Goal: Transaction & Acquisition: Purchase product/service

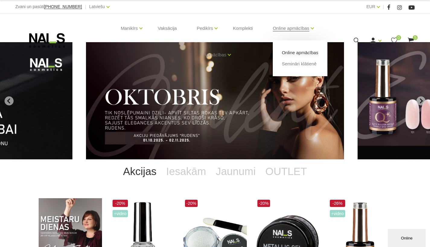
click at [300, 50] on link "Online apmācības" at bounding box center [300, 52] width 36 height 7
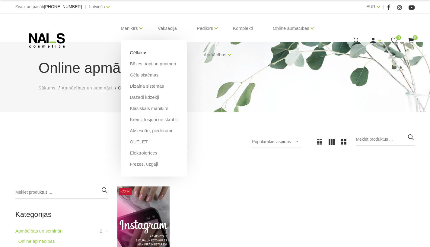
click at [141, 53] on link "Gēllakas" at bounding box center [138, 52] width 17 height 7
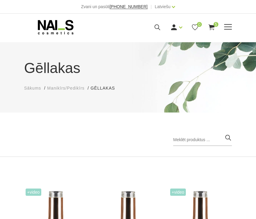
click at [212, 27] on use at bounding box center [212, 27] width 6 height 6
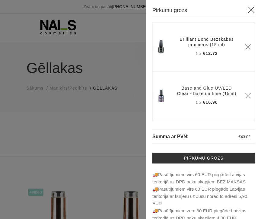
click at [245, 49] on icon "Delete" at bounding box center [248, 47] width 6 height 6
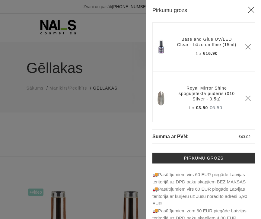
click at [245, 49] on icon "Delete" at bounding box center [248, 47] width 6 height 6
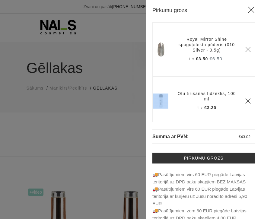
click at [245, 49] on icon "Delete" at bounding box center [248, 49] width 6 height 6
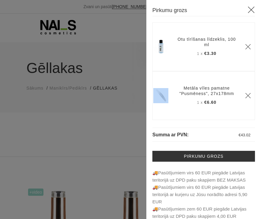
click at [245, 49] on icon "Delete" at bounding box center [248, 47] width 6 height 6
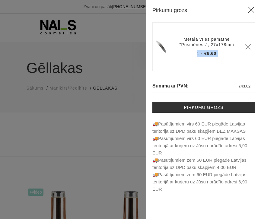
click at [240, 49] on th "Metāla vīles pamatne "Pusmēness", 27x178mm 1 x €6.60" at bounding box center [206, 47] width 69 height 30
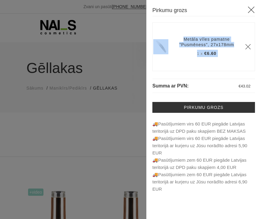
drag, startPoint x: 311, startPoint y: 24, endPoint x: 249, endPoint y: 47, distance: 65.9
click at [249, 47] on icon "Delete" at bounding box center [248, 47] width 6 height 6
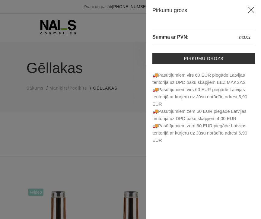
click at [249, 8] on icon at bounding box center [251, 10] width 8 height 8
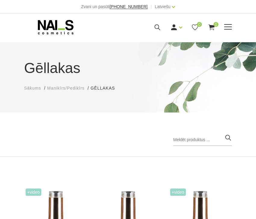
drag, startPoint x: 249, startPoint y: 47, endPoint x: 159, endPoint y: 26, distance: 92.7
click at [159, 26] on use at bounding box center [158, 27] width 6 height 6
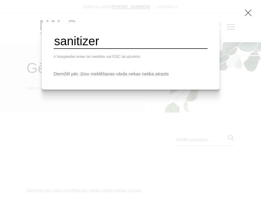
type input "sanitizer"
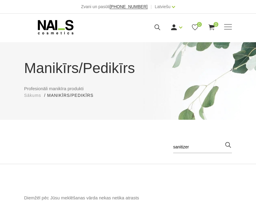
click at [228, 23] on div "Manikīrs Gēllakas Bāzes, topi un praimeri Gēlu sistēmas Dizaina sistēmas Dažādi…" at bounding box center [128, 27] width 208 height 15
click at [227, 27] on span at bounding box center [228, 27] width 8 height 6
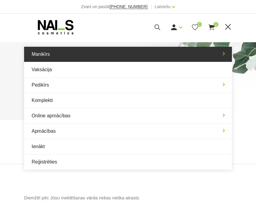
drag, startPoint x: 89, startPoint y: 122, endPoint x: 44, endPoint y: 54, distance: 82.0
click at [44, 54] on link "Manikīrs" at bounding box center [128, 54] width 208 height 15
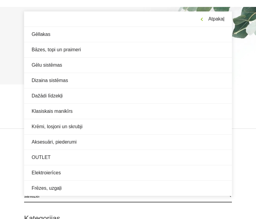
scroll to position [30, 0]
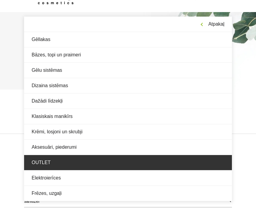
click at [62, 116] on link "Klasiskais manikīrs" at bounding box center [128, 116] width 208 height 15
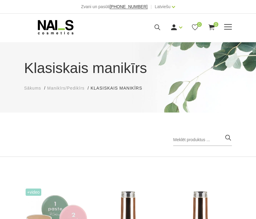
drag, startPoint x: 62, startPoint y: 116, endPoint x: 229, endPoint y: 30, distance: 187.7
click at [229, 30] on div "Ienākt Reģistrēties 0 0" at bounding box center [169, 28] width 125 height 8
drag, startPoint x: 229, startPoint y: 30, endPoint x: 228, endPoint y: 25, distance: 5.9
click at [228, 25] on span at bounding box center [228, 27] width 8 height 6
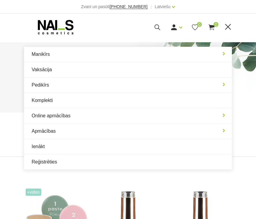
click at [97, 53] on link "Manikīrs" at bounding box center [128, 54] width 208 height 15
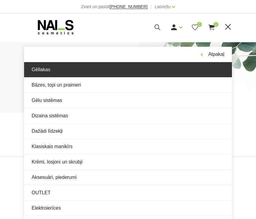
drag, startPoint x: 97, startPoint y: 53, endPoint x: 92, endPoint y: 71, distance: 18.2
click at [92, 71] on link "Gēllakas" at bounding box center [128, 69] width 208 height 15
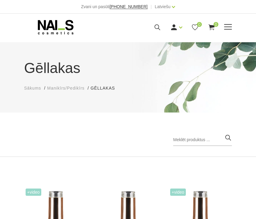
click at [231, 23] on div "Manikīrs Gēllakas Bāzes, topi un praimeri Gēlu sistēmas Dizaina sistēmas Dažādi…" at bounding box center [128, 27] width 208 height 15
click at [228, 31] on div "Manikīrs Gēllakas Bāzes, topi un praimeri Gēlu sistēmas Dizaina sistēmas Dažādi…" at bounding box center [128, 27] width 208 height 15
click at [228, 26] on span at bounding box center [228, 27] width 8 height 6
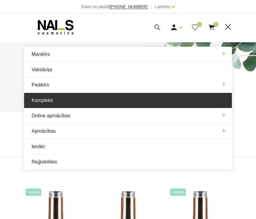
click at [127, 99] on link "Komplekti" at bounding box center [128, 100] width 208 height 15
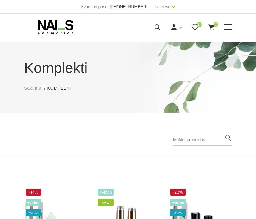
click at [229, 26] on span at bounding box center [228, 27] width 8 height 6
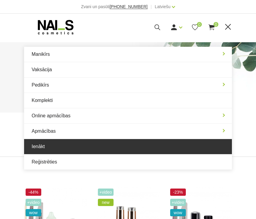
click at [40, 147] on link "Ienākt" at bounding box center [128, 146] width 208 height 15
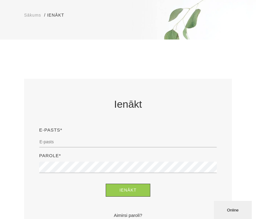
scroll to position [75, 0]
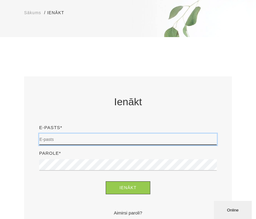
click at [214, 138] on input "email" at bounding box center [128, 139] width 178 height 11
click at [213, 140] on input "email" at bounding box center [128, 139] width 178 height 11
type input "[EMAIL_ADDRESS][DOMAIN_NAME]"
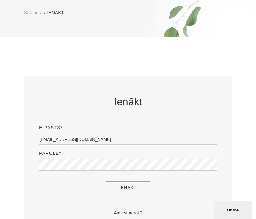
click at [128, 187] on button "Ienākt" at bounding box center [128, 187] width 45 height 13
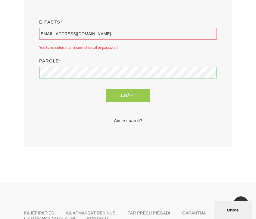
scroll to position [181, 0]
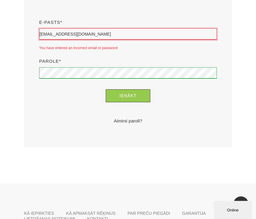
type input "[PERSON_NAME]"
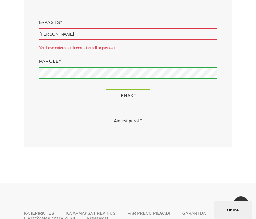
click at [137, 96] on button "Ienākt" at bounding box center [128, 95] width 45 height 13
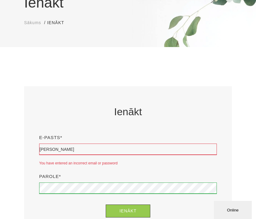
scroll to position [92, 0]
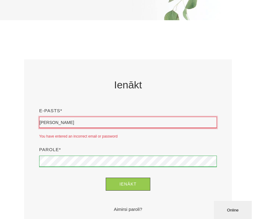
click at [87, 124] on input "[PERSON_NAME]" at bounding box center [128, 122] width 178 height 11
click at [87, 124] on input "Linda Kaminska" at bounding box center [128, 122] width 178 height 11
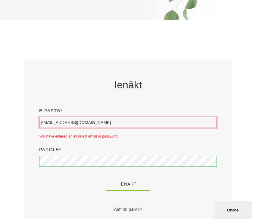
type input "[EMAIL_ADDRESS][DOMAIN_NAME]"
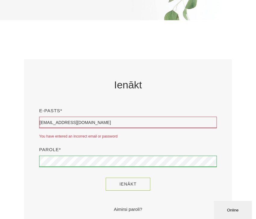
click at [120, 182] on button "Ienākt" at bounding box center [128, 184] width 45 height 13
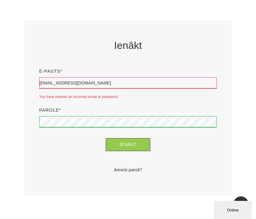
scroll to position [131, 0]
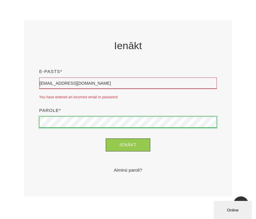
click at [128, 145] on button "Ienākt" at bounding box center [128, 144] width 45 height 13
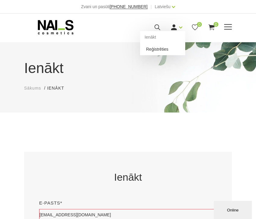
click at [171, 50] on link "Reģistrēties" at bounding box center [162, 49] width 45 height 12
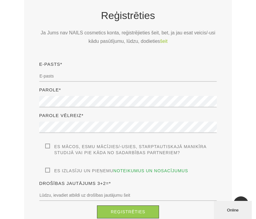
scroll to position [162, 0]
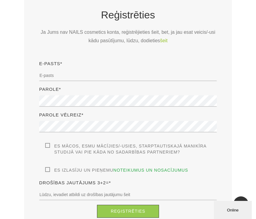
click at [134, 81] on div "E-pasts*" at bounding box center [128, 73] width 187 height 26
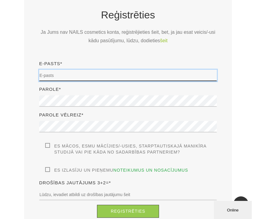
click at [132, 72] on input "email" at bounding box center [128, 75] width 178 height 11
type input "[EMAIL_ADDRESS][DOMAIN_NAME]"
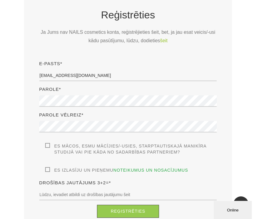
click at [46, 144] on label "Es mācos, esmu mācījies/-usies, Starptautiskajā Manikīra studijā vai pie kāda n…" at bounding box center [131, 149] width 172 height 12
click at [0, 0] on input "Es mācos, esmu mācījies/-usies, Starptautiskajā Manikīra studijā vai pie kāda n…" at bounding box center [0, 0] width 0 height 0
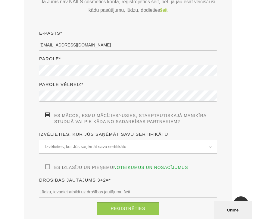
scroll to position [195, 0]
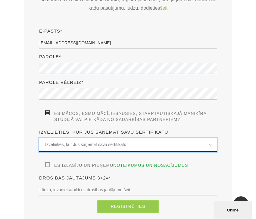
click at [71, 146] on span "Izvēlieties, kur Jūs saņēmāt savu sertifikātu" at bounding box center [128, 144] width 166 height 7
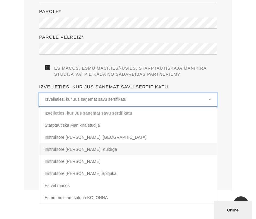
scroll to position [239, 0]
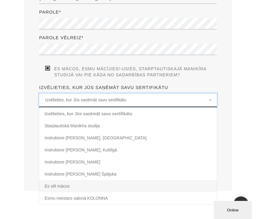
click at [69, 185] on li "Es vēl mācos" at bounding box center [128, 186] width 178 height 12
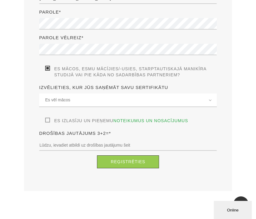
click at [49, 118] on label "Es izlasīju un pieņemu noteikumus un nosacījumus" at bounding box center [116, 121] width 143 height 6
click at [0, 0] on input "Es izlasīju un pieņemu noteikumus un nosacījumus" at bounding box center [0, 0] width 0 height 0
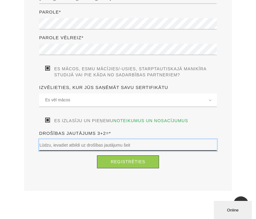
click at [66, 146] on input "text" at bounding box center [128, 144] width 178 height 11
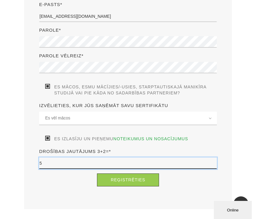
scroll to position [221, 0]
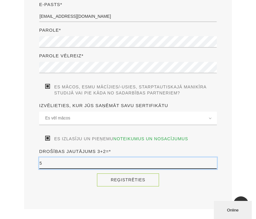
type input "5"
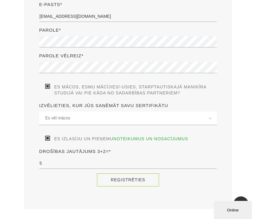
click at [136, 174] on button "Reģistrēties" at bounding box center [128, 179] width 62 height 13
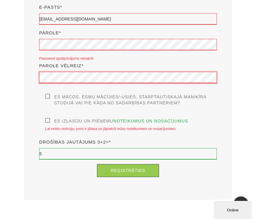
scroll to position [248, 0]
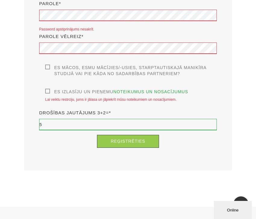
click at [49, 66] on label "Es mācos, esmu mācījies/-usies, Starptautiskajā Manikīra studijā vai pie kāda n…" at bounding box center [131, 71] width 172 height 12
click at [0, 0] on input "Es mācos, esmu mācījies/-usies, Starptautiskajā Manikīra studijā vai pie kāda n…" at bounding box center [0, 0] width 0 height 0
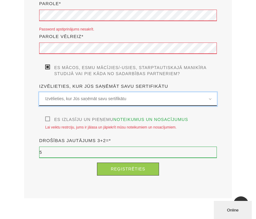
click at [48, 102] on div "Izvēlieties, kur Jūs saņēmāt savu sertifikātu Izvēlieties, kur Jūs saņēmāt savu…" at bounding box center [128, 99] width 178 height 14
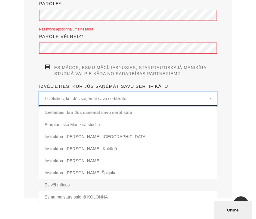
click at [46, 184] on li "Es vēl mācos" at bounding box center [128, 185] width 178 height 12
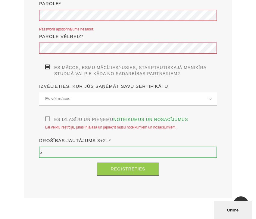
click at [48, 118] on label "Es izlasīju un pieņemu noteikumus un nosacījumus" at bounding box center [116, 119] width 143 height 6
click at [0, 0] on input "Es izlasīju un pieņemu noteikumus un nosacījumus" at bounding box center [0, 0] width 0 height 0
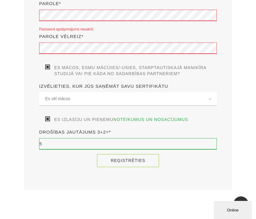
click at [106, 162] on button "Reģistrēties" at bounding box center [128, 160] width 62 height 13
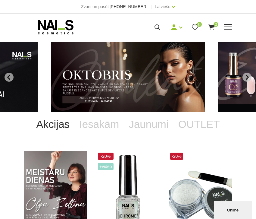
click at [226, 24] on div "Mani pasūtījumi Labot profilu Iziet 0 0" at bounding box center [169, 28] width 125 height 8
click at [225, 28] on span at bounding box center [228, 27] width 8 height 6
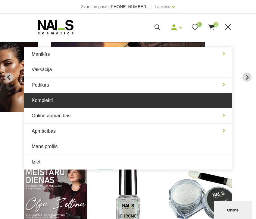
click at [140, 93] on link "Komplekti" at bounding box center [128, 100] width 208 height 15
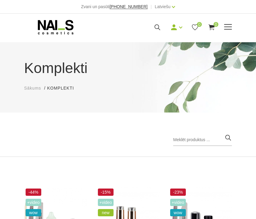
click at [226, 27] on span at bounding box center [228, 27] width 8 height 1
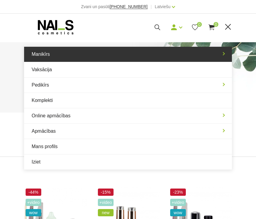
click at [89, 57] on link "Manikīrs" at bounding box center [128, 54] width 208 height 15
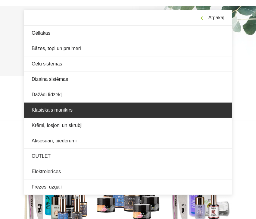
scroll to position [37, 0]
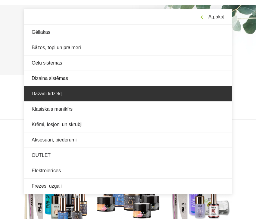
click at [89, 92] on link "Dažādi līdzekļi" at bounding box center [128, 93] width 208 height 15
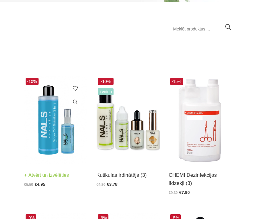
scroll to position [112, 0]
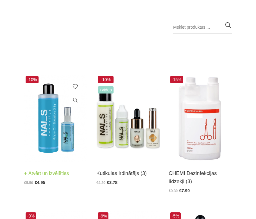
click at [51, 132] on img at bounding box center [55, 117] width 63 height 87
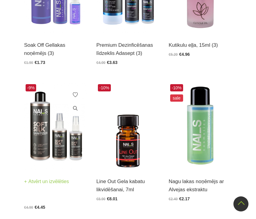
scroll to position [381, 0]
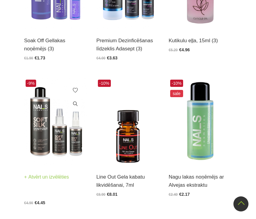
click at [64, 148] on img at bounding box center [55, 121] width 63 height 87
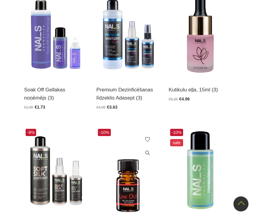
scroll to position [332, 0]
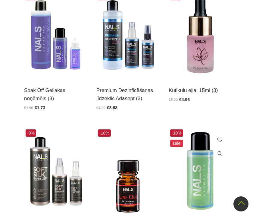
click at [200, 182] on img at bounding box center [200, 171] width 63 height 87
click at [45, 50] on img at bounding box center [55, 35] width 63 height 87
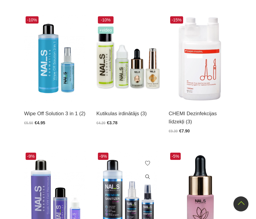
scroll to position [152, 0]
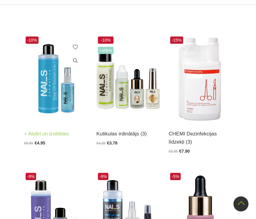
click at [54, 88] on img at bounding box center [55, 78] width 63 height 87
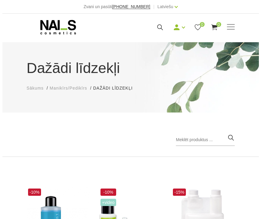
scroll to position [0, 0]
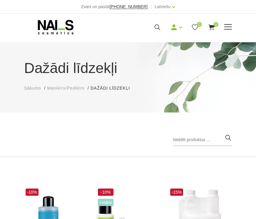
click at [211, 24] on icon at bounding box center [212, 28] width 8 height 8
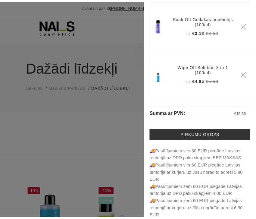
scroll to position [30, 0]
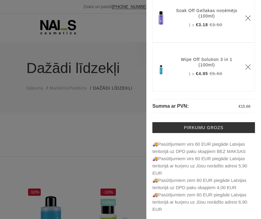
click at [245, 65] on icon "Delete" at bounding box center [248, 67] width 6 height 6
click at [74, 109] on div at bounding box center [130, 109] width 261 height 219
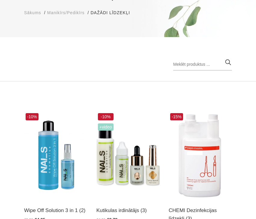
scroll to position [76, 0]
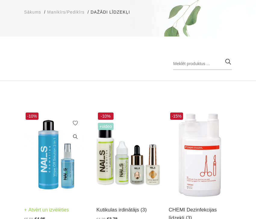
click at [47, 163] on img at bounding box center [55, 154] width 63 height 87
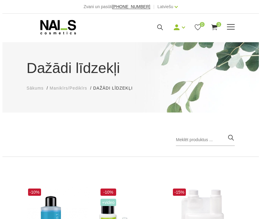
scroll to position [0, 0]
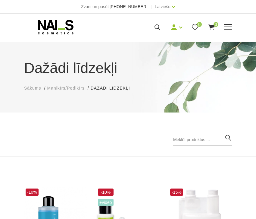
click at [212, 23] on div "Manikīrs Gēllakas Bāzes, topi un praimeri Gēlu sistēmas Dizaina sistēmas Dažādi…" at bounding box center [128, 27] width 208 height 15
click at [212, 27] on use at bounding box center [212, 27] width 6 height 6
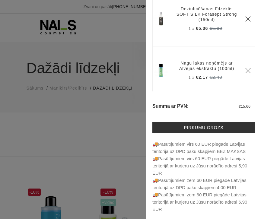
click at [132, 74] on div at bounding box center [130, 109] width 261 height 219
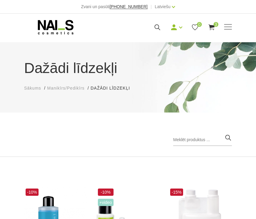
scroll to position [1, 0]
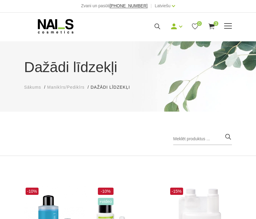
click at [228, 21] on div "Manikīrs Gēllakas Bāzes, topi un praimeri Gēlu sistēmas Dizaina sistēmas Dažādi…" at bounding box center [128, 26] width 208 height 15
click at [228, 25] on span at bounding box center [228, 26] width 8 height 6
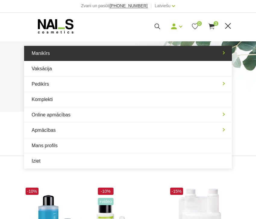
click at [93, 54] on link "Manikīrs" at bounding box center [128, 53] width 208 height 15
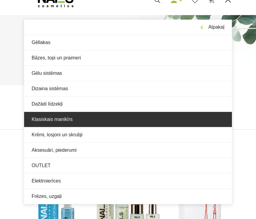
scroll to position [27, 0]
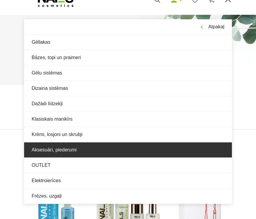
click at [84, 149] on link "Aksesuāri, piederumi" at bounding box center [128, 149] width 208 height 15
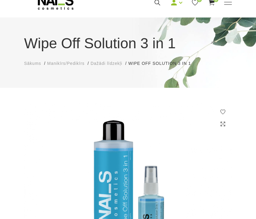
scroll to position [25, 0]
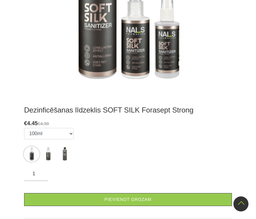
scroll to position [239, 0]
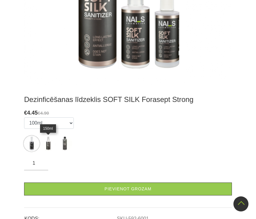
click at [54, 142] on img at bounding box center [48, 143] width 15 height 15
select select "6002"
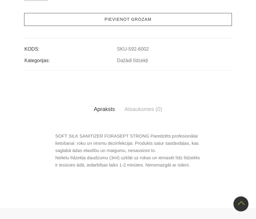
click at [74, 26] on link "Pievienot grozam" at bounding box center [128, 19] width 208 height 13
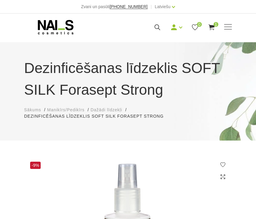
scroll to position [0, 0]
click at [211, 26] on use at bounding box center [212, 27] width 6 height 6
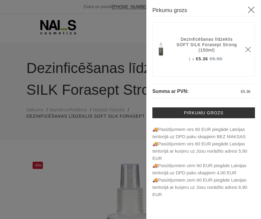
click at [121, 62] on div at bounding box center [130, 109] width 261 height 219
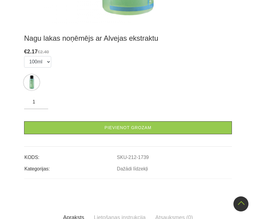
scroll to position [301, 0]
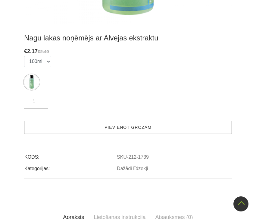
click at [157, 128] on link "Pievienot grozam" at bounding box center [128, 127] width 208 height 13
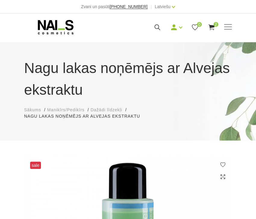
scroll to position [0, 0]
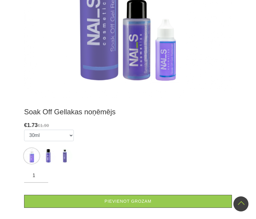
scroll to position [200, 0]
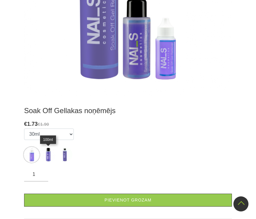
click at [49, 151] on img at bounding box center [48, 154] width 15 height 15
select select "453"
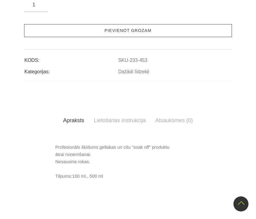
click at [74, 37] on link "Pievienot grozam" at bounding box center [128, 30] width 208 height 13
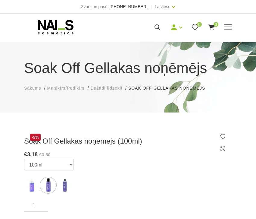
scroll to position [0, 0]
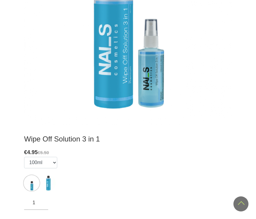
scroll to position [187, 0]
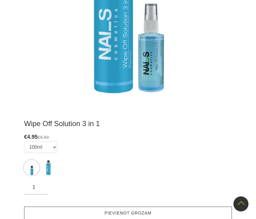
click at [71, 208] on link "Pievienot grozam" at bounding box center [128, 213] width 208 height 13
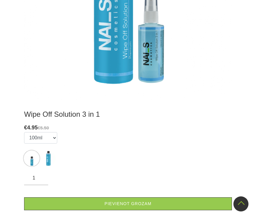
scroll to position [197, 0]
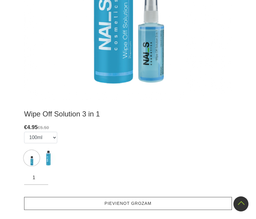
click at [64, 204] on link "Pievienot grozam" at bounding box center [128, 203] width 208 height 13
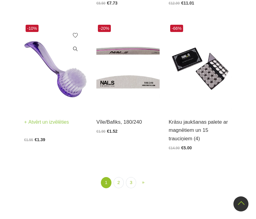
scroll to position [1140, 0]
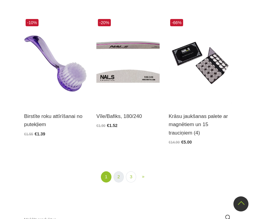
click at [121, 174] on link "2" at bounding box center [119, 176] width 10 height 11
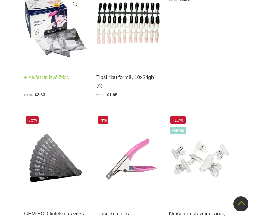
scroll to position [213, 0]
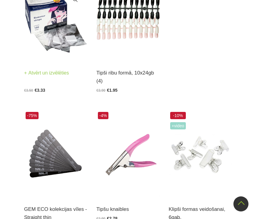
click at [51, 37] on img at bounding box center [55, 17] width 63 height 87
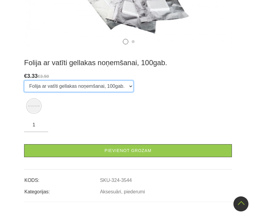
scroll to position [276, 0]
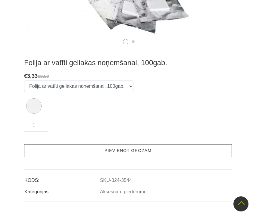
click at [145, 152] on link "Pievienot grozam" at bounding box center [128, 150] width 208 height 13
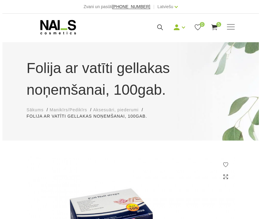
scroll to position [0, 0]
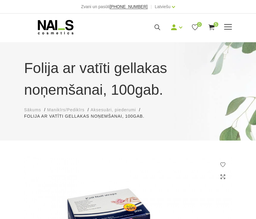
click at [213, 22] on div "Manikīrs Gēllakas Bāzes, topi un praimeri Gēlu sistēmas Dizaina sistēmas Dažādi…" at bounding box center [128, 27] width 208 height 15
click at [213, 28] on icon at bounding box center [212, 28] width 8 height 8
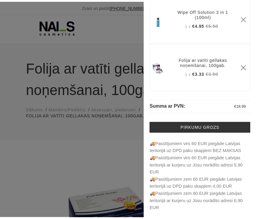
scroll to position [30, 0]
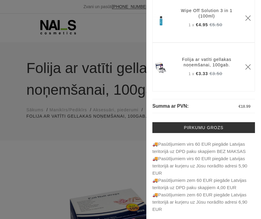
click at [91, 126] on div at bounding box center [130, 109] width 261 height 219
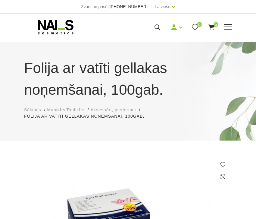
click at [230, 27] on span at bounding box center [228, 27] width 8 height 6
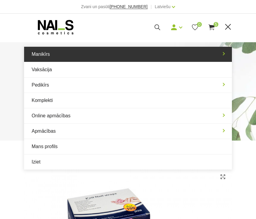
click at [99, 59] on link "Manikīrs" at bounding box center [128, 54] width 208 height 15
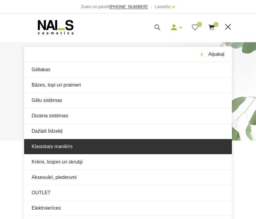
scroll to position [0, 0]
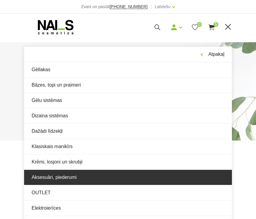
click at [76, 173] on link "Aksesuāri, piederumi" at bounding box center [128, 177] width 208 height 15
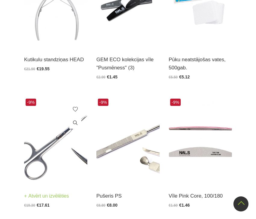
scroll to position [660, 0]
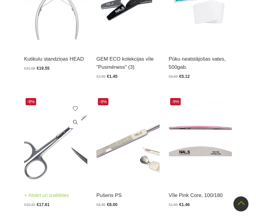
click at [57, 151] on img at bounding box center [55, 139] width 63 height 87
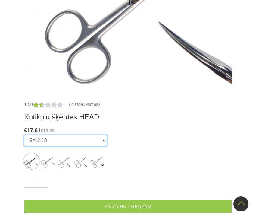
scroll to position [212, 0]
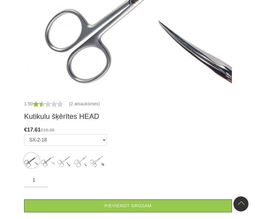
click at [40, 163] on ul "SX-2-18 SX-4-18 SXL-3-21 for Left-handed SX-5-18 SX-702" at bounding box center [65, 152] width 83 height 36
click at [44, 162] on img at bounding box center [48, 160] width 15 height 15
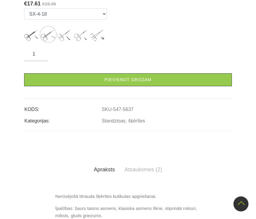
scroll to position [172, 0]
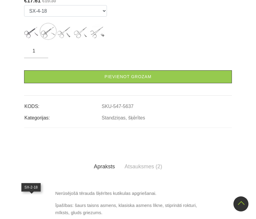
click at [28, 39] on img at bounding box center [31, 31] width 15 height 15
select select "5636"
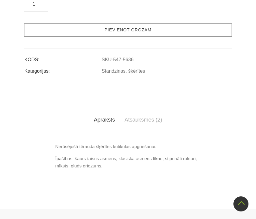
scroll to position [218, 0]
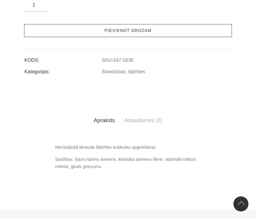
click at [95, 37] on link "Pievienot grozam" at bounding box center [128, 30] width 208 height 13
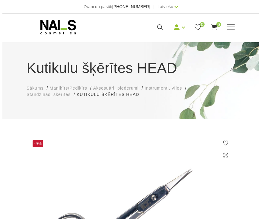
scroll to position [0, 0]
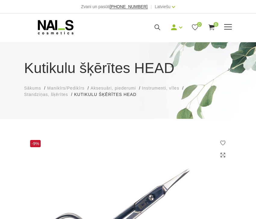
click at [213, 24] on icon at bounding box center [212, 28] width 8 height 8
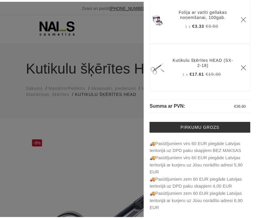
scroll to position [30, 0]
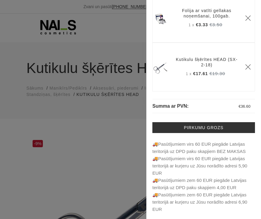
click at [100, 95] on div at bounding box center [130, 109] width 261 height 219
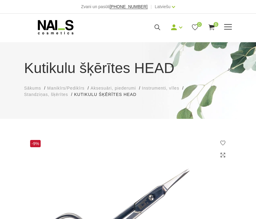
click at [225, 28] on span at bounding box center [228, 27] width 8 height 6
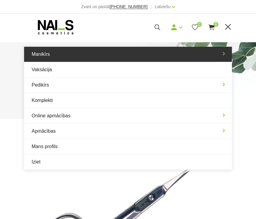
click at [105, 60] on link "Manikīrs" at bounding box center [128, 54] width 208 height 15
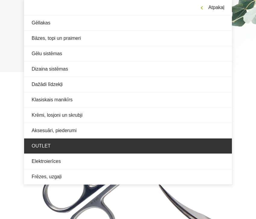
scroll to position [45, 0]
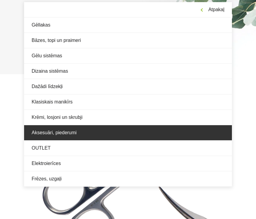
click at [93, 131] on link "Aksesuāri, piederumi" at bounding box center [128, 132] width 208 height 15
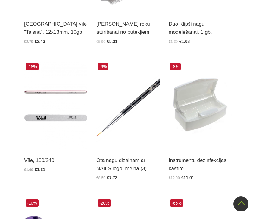
scroll to position [963, 0]
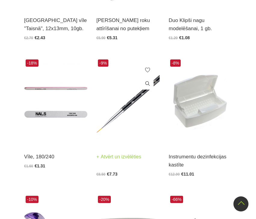
click at [115, 118] on img at bounding box center [127, 101] width 63 height 87
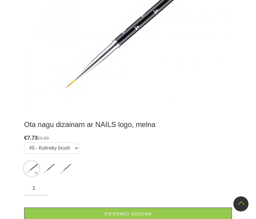
scroll to position [220, 0]
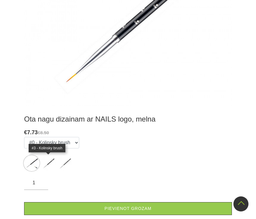
click at [50, 159] on img at bounding box center [48, 163] width 15 height 15
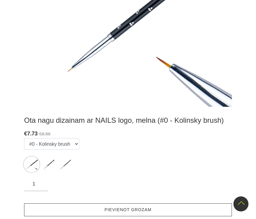
click at [92, 206] on link "Pievienot grozam" at bounding box center [128, 209] width 208 height 13
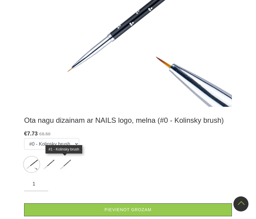
click at [63, 163] on img at bounding box center [64, 164] width 15 height 15
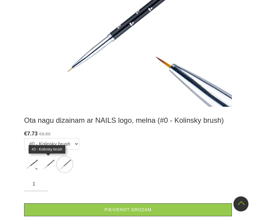
click at [43, 164] on img at bounding box center [48, 164] width 15 height 15
select select "5759"
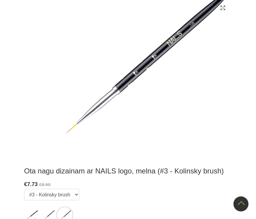
scroll to position [170, 0]
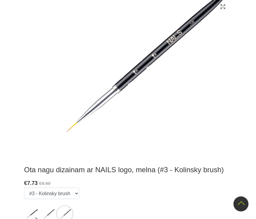
click at [178, 89] on img at bounding box center [128, 71] width 208 height 171
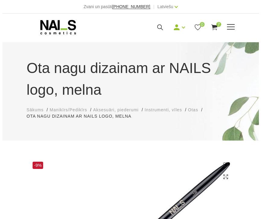
scroll to position [0, 0]
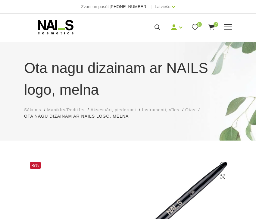
click at [212, 24] on icon at bounding box center [212, 28] width 8 height 8
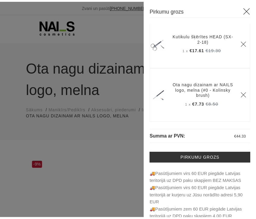
scroll to position [266, 0]
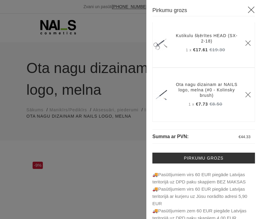
click at [123, 120] on div at bounding box center [130, 109] width 261 height 219
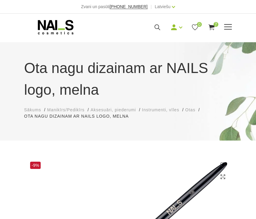
click at [228, 28] on span at bounding box center [228, 27] width 8 height 6
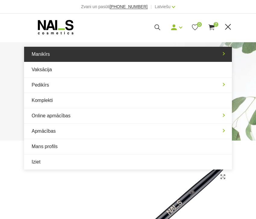
click at [116, 58] on link "Manikīrs" at bounding box center [128, 54] width 208 height 15
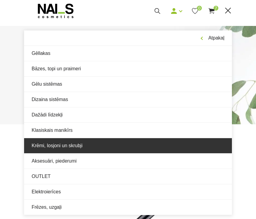
scroll to position [17, 0]
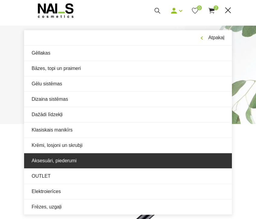
click at [105, 163] on link "Aksesuāri, piederumi" at bounding box center [128, 160] width 208 height 15
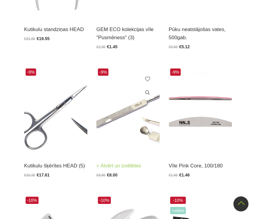
scroll to position [691, 0]
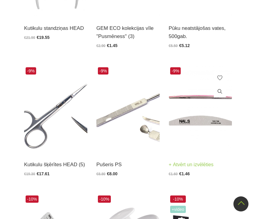
click at [192, 140] on img at bounding box center [200, 109] width 63 height 87
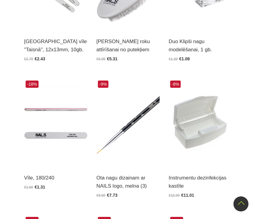
scroll to position [943, 0]
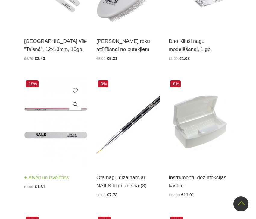
click at [61, 138] on img at bounding box center [55, 122] width 63 height 87
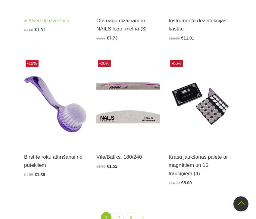
scroll to position [1100, 0]
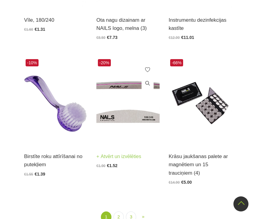
click at [126, 126] on img at bounding box center [127, 101] width 63 height 87
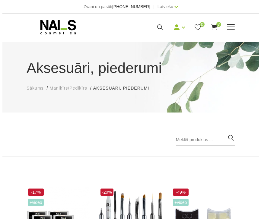
scroll to position [0, 0]
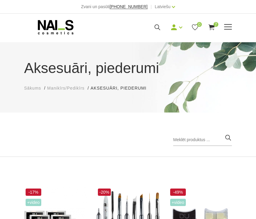
click at [212, 29] on use at bounding box center [212, 27] width 6 height 6
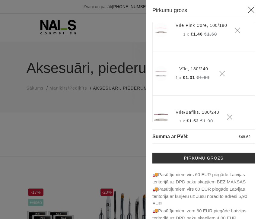
click at [247, 6] on icon at bounding box center [251, 10] width 8 height 8
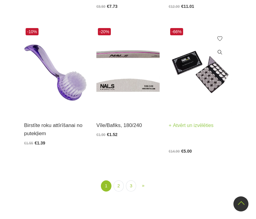
scroll to position [1133, 0]
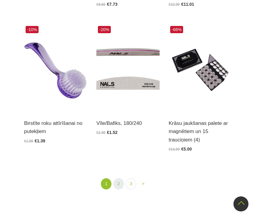
click at [115, 182] on link "2" at bounding box center [119, 183] width 10 height 11
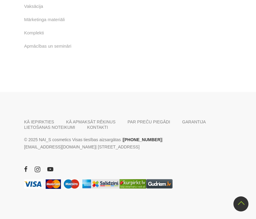
scroll to position [1120, 0]
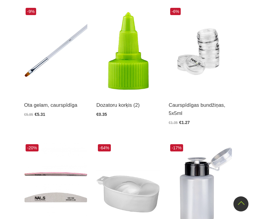
scroll to position [124, 0]
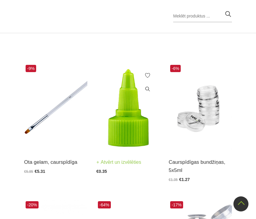
click at [132, 120] on img at bounding box center [127, 106] width 63 height 87
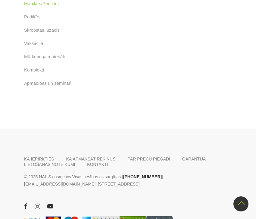
scroll to position [1273, 0]
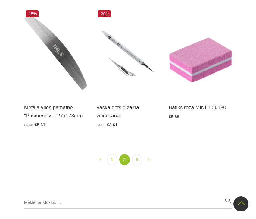
scroll to position [1134, 0]
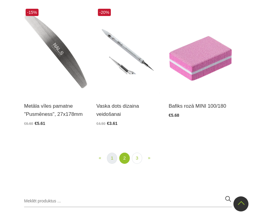
click at [109, 156] on link "1" at bounding box center [112, 158] width 10 height 11
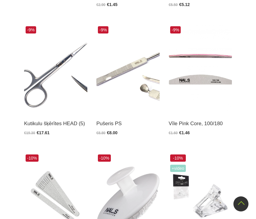
scroll to position [732, 0]
click at [145, 91] on img at bounding box center [127, 68] width 63 height 87
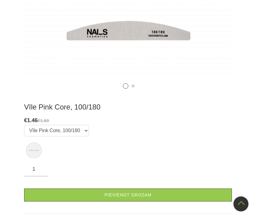
scroll to position [212, 0]
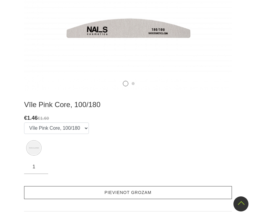
click at [155, 192] on link "Pievienot grozam" at bounding box center [128, 192] width 208 height 13
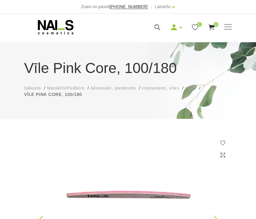
scroll to position [0, 0]
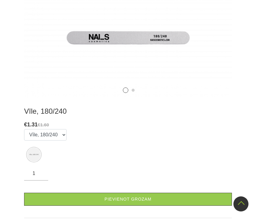
scroll to position [215, 0]
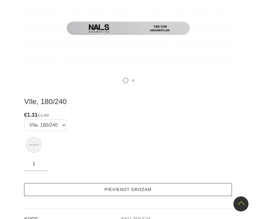
click at [107, 192] on link "Pievienot grozam" at bounding box center [128, 189] width 208 height 13
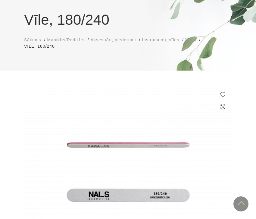
scroll to position [37, 0]
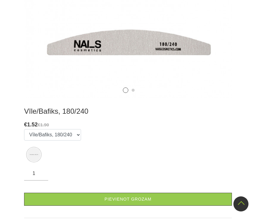
scroll to position [206, 0]
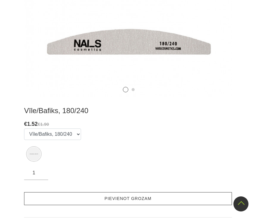
click at [131, 200] on link "Pievienot grozam" at bounding box center [128, 198] width 208 height 13
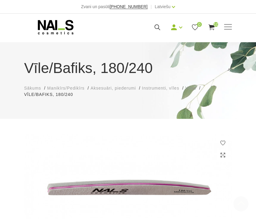
scroll to position [-2, 0]
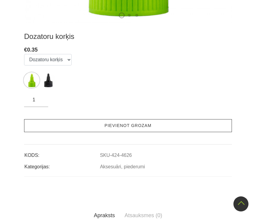
scroll to position [274, 0]
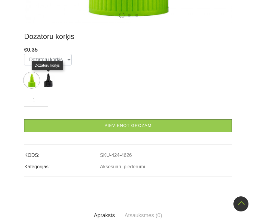
click at [52, 81] on img at bounding box center [48, 80] width 15 height 15
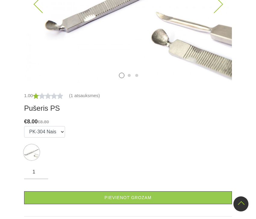
scroll to position [223, 0]
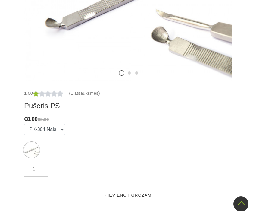
click at [81, 196] on link "Pievienot grozam" at bounding box center [128, 195] width 208 height 13
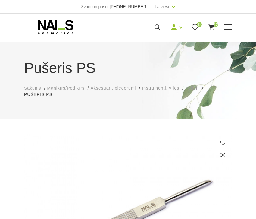
scroll to position [0, 0]
click at [228, 28] on span at bounding box center [228, 27] width 8 height 6
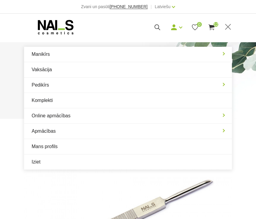
click at [240, 51] on div "Pušeris PS Sākums Manikīrs/Pedikīrs Aksesuāri, piederumi Instrumenti, vīles Puš…" at bounding box center [128, 80] width 256 height 77
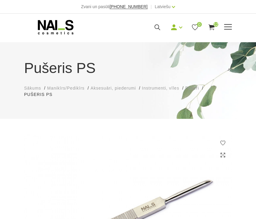
click at [226, 26] on span at bounding box center [228, 27] width 8 height 6
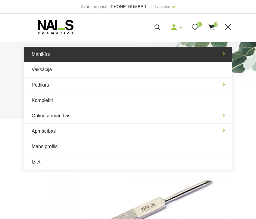
click at [100, 59] on link "Manikīrs" at bounding box center [128, 54] width 208 height 15
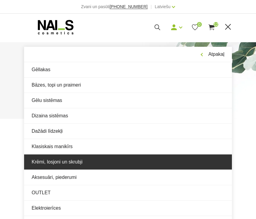
click at [79, 163] on link "Krēmi, losjoni un skrubji" at bounding box center [128, 161] width 208 height 15
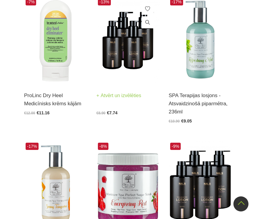
scroll to position [190, 0]
click at [122, 52] on img at bounding box center [127, 40] width 63 height 87
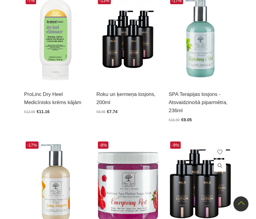
click at [176, 183] on img at bounding box center [200, 183] width 63 height 87
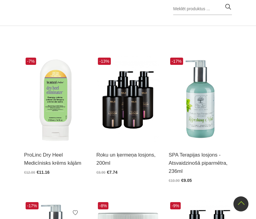
scroll to position [130, 0]
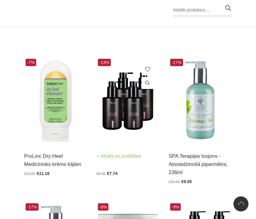
click at [129, 126] on img at bounding box center [127, 100] width 63 height 87
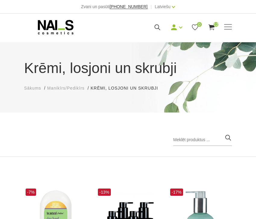
scroll to position [0, 0]
click at [228, 27] on span at bounding box center [228, 27] width 8 height 1
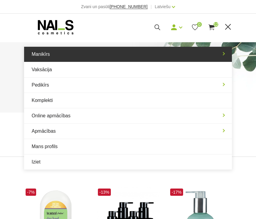
click at [81, 58] on link "Manikīrs" at bounding box center [128, 54] width 208 height 15
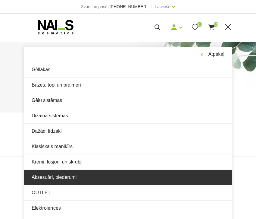
click at [76, 177] on link "Aksesuāri, piederumi" at bounding box center [128, 177] width 208 height 15
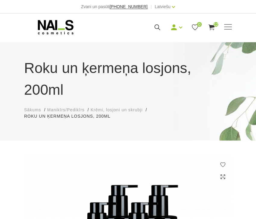
scroll to position [-1, 0]
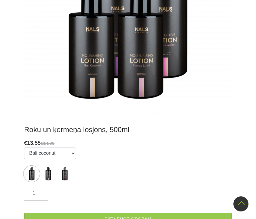
scroll to position [204, 0]
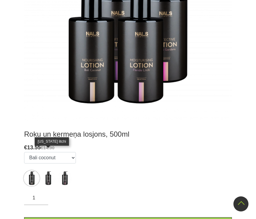
click at [49, 171] on img at bounding box center [48, 178] width 15 height 15
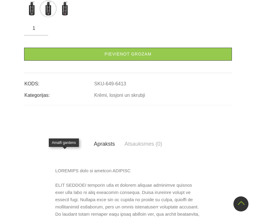
click at [62, 16] on img at bounding box center [64, 8] width 15 height 15
select select "6414"
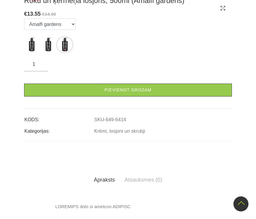
scroll to position [169, 0]
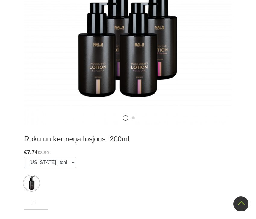
scroll to position [203, 0]
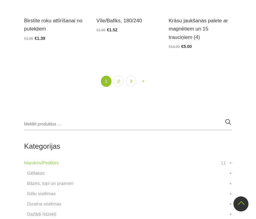
scroll to position [1230, 0]
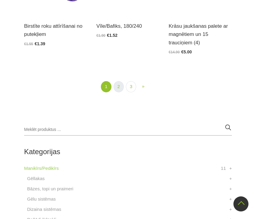
click at [118, 87] on link "2" at bounding box center [119, 86] width 10 height 11
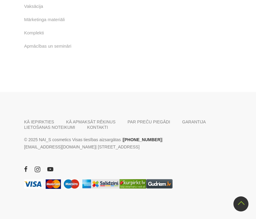
scroll to position [984, 0]
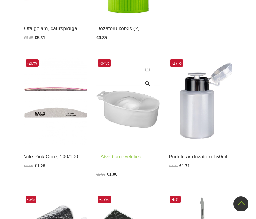
scroll to position [258, 0]
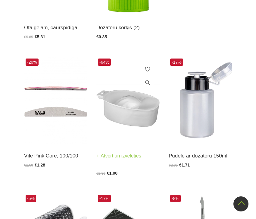
click at [128, 111] on img at bounding box center [127, 100] width 63 height 87
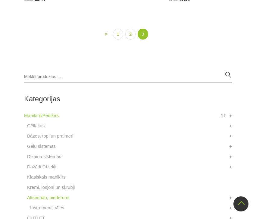
scroll to position [1085, 0]
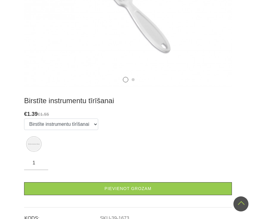
scroll to position [215, 0]
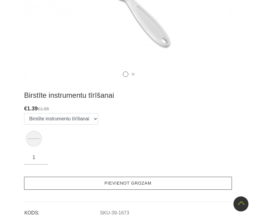
click at [121, 189] on link "Pievienot grozam" at bounding box center [128, 183] width 208 height 13
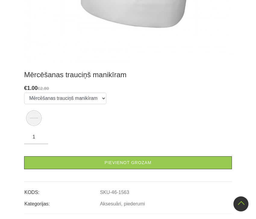
scroll to position [242, 0]
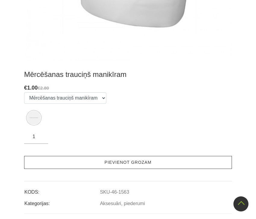
click at [118, 165] on link "Pievienot grozam" at bounding box center [128, 162] width 208 height 13
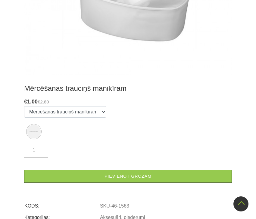
scroll to position [217, 0]
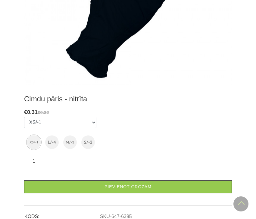
scroll to position [214, 0]
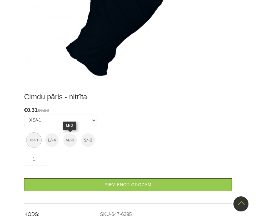
click at [72, 139] on img at bounding box center [70, 140] width 14 height 14
select select "6397"
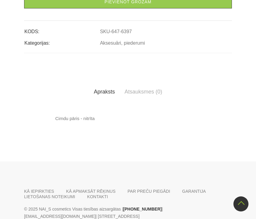
scroll to position [229, 0]
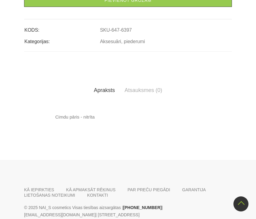
type input "10"
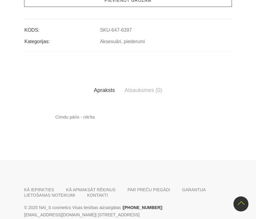
click at [85, 7] on link "Pievienot grozam" at bounding box center [128, 0] width 208 height 13
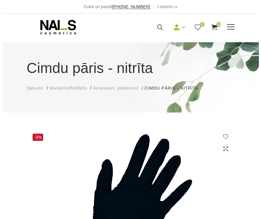
scroll to position [0, 0]
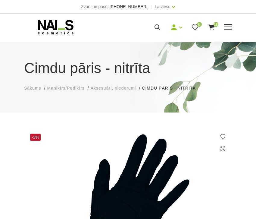
click at [214, 22] on span "16" at bounding box center [216, 24] width 5 height 5
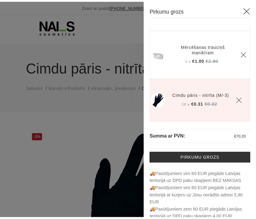
scroll to position [697, 0]
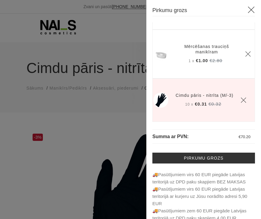
click at [136, 118] on div at bounding box center [130, 109] width 261 height 219
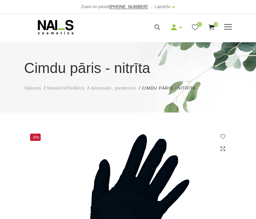
scroll to position [2, 0]
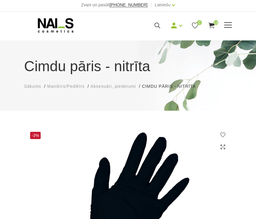
click at [228, 25] on span at bounding box center [228, 25] width 8 height 1
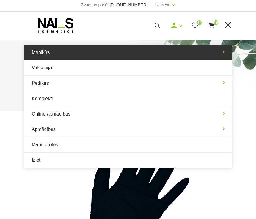
click at [95, 54] on link "Manikīrs" at bounding box center [128, 52] width 208 height 15
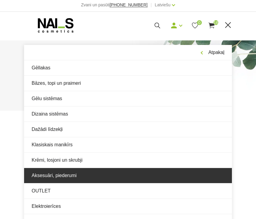
click at [55, 175] on link "Aksesuāri, piederumi" at bounding box center [128, 175] width 208 height 15
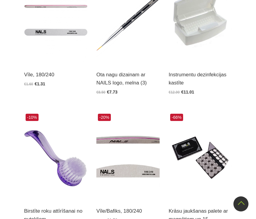
scroll to position [1049, 0]
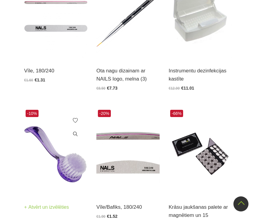
click at [63, 150] on img at bounding box center [55, 151] width 63 height 87
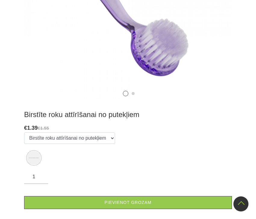
scroll to position [226, 0]
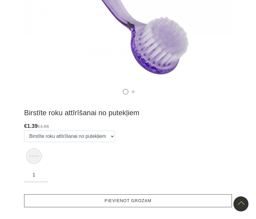
click at [84, 202] on link "Pievienot grozam" at bounding box center [128, 200] width 208 height 13
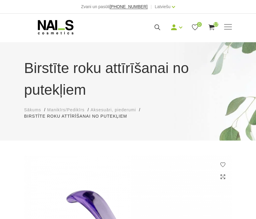
scroll to position [0, 0]
click at [232, 27] on span at bounding box center [228, 27] width 8 height 1
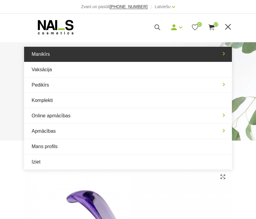
click at [155, 49] on link "Manikīrs" at bounding box center [128, 54] width 208 height 15
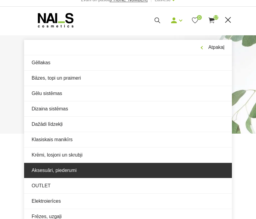
scroll to position [11, 0]
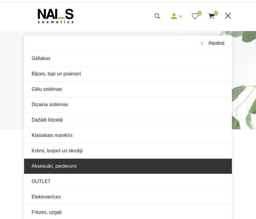
click at [91, 166] on link "Aksesuāri, piederumi" at bounding box center [128, 166] width 208 height 15
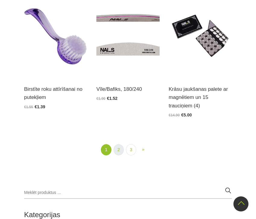
click at [117, 149] on link "2" at bounding box center [119, 149] width 10 height 11
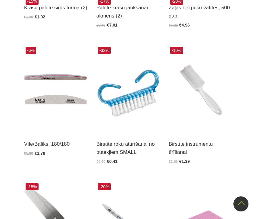
scroll to position [526, 0]
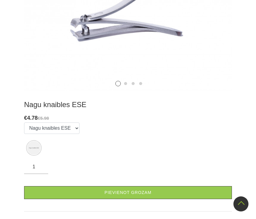
scroll to position [214, 0]
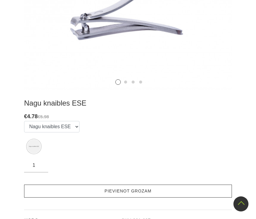
click at [101, 188] on link "Pievienot grozam" at bounding box center [128, 191] width 208 height 13
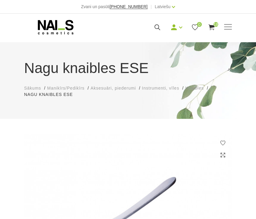
scroll to position [0, 0]
click at [114, 87] on span "Aksesuāri, piederumi" at bounding box center [114, 88] width 46 height 5
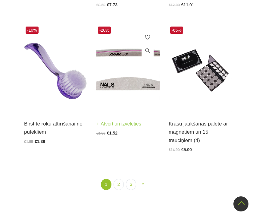
scroll to position [1143, 0]
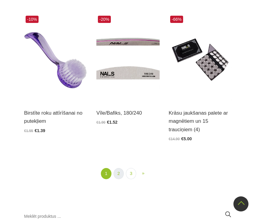
click at [120, 172] on link "2" at bounding box center [119, 173] width 10 height 11
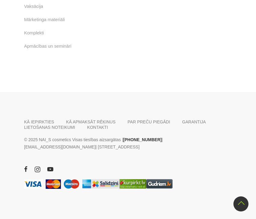
scroll to position [1093, 0]
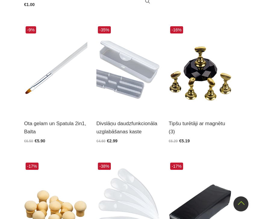
scroll to position [438, 0]
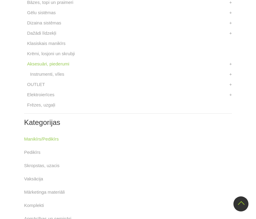
scroll to position [1209, 0]
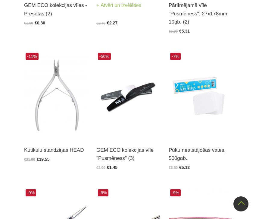
scroll to position [583, 0]
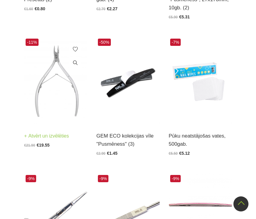
click at [71, 93] on img at bounding box center [55, 80] width 63 height 87
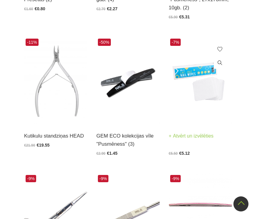
click at [204, 95] on img at bounding box center [200, 80] width 63 height 87
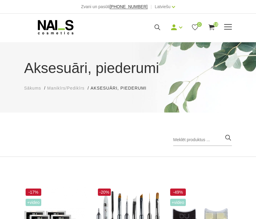
scroll to position [0, 0]
click at [227, 31] on div "Manikīrs Gēllakas Bāzes, topi un praimeri Gēlu sistēmas Dizaina sistēmas Dažādi…" at bounding box center [128, 27] width 208 height 15
click at [230, 25] on span at bounding box center [228, 27] width 8 height 6
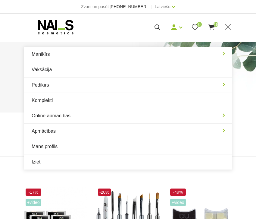
click at [138, 43] on div "Aksesuāri, piederumi Sākums Manikīrs/Pedikīrs Aksesuāri, piederumi Aksesuāri, p…" at bounding box center [128, 77] width 256 height 70
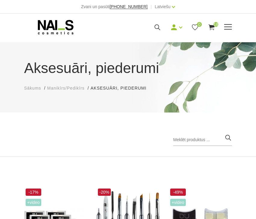
click at [231, 24] on div "Mani pasūtījumi Labot profilu Iziet 0 18" at bounding box center [169, 28] width 125 height 8
click at [232, 27] on span at bounding box center [228, 27] width 8 height 1
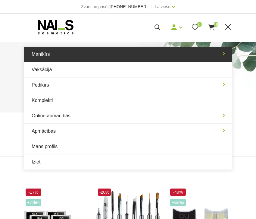
click at [185, 49] on link "Manikīrs" at bounding box center [128, 54] width 208 height 15
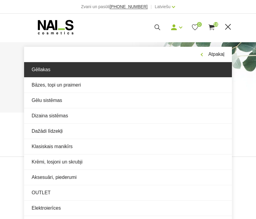
click at [125, 72] on link "Gēllakas" at bounding box center [128, 69] width 208 height 15
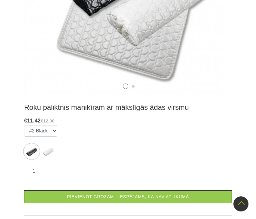
scroll to position [232, 0]
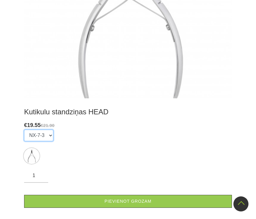
scroll to position [215, 0]
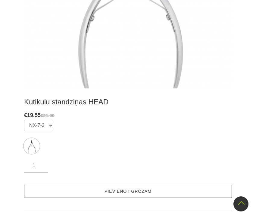
click at [64, 190] on link "Pievienot grozam" at bounding box center [128, 191] width 208 height 13
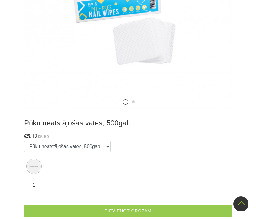
scroll to position [220, 0]
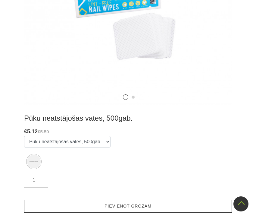
click at [120, 200] on link "Pievienot grozam" at bounding box center [128, 206] width 208 height 13
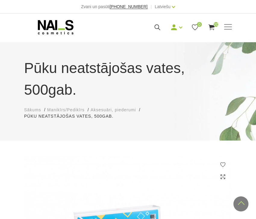
scroll to position [-1, 0]
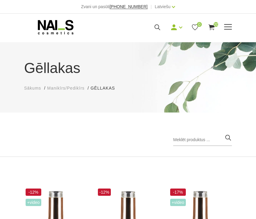
click at [228, 30] on span at bounding box center [228, 27] width 8 height 6
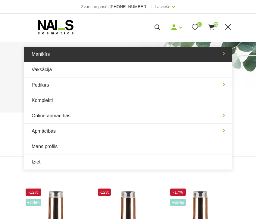
click at [135, 56] on link "Manikīrs" at bounding box center [128, 54] width 208 height 15
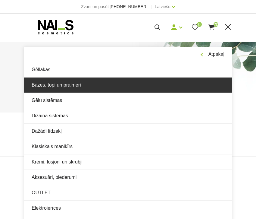
click at [102, 80] on link "Bāzes, topi un praimeri" at bounding box center [128, 84] width 208 height 15
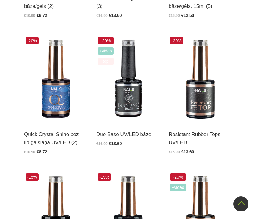
scroll to position [584, 0]
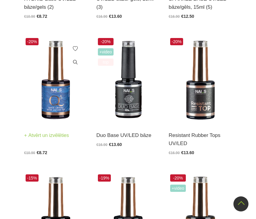
click at [57, 103] on img at bounding box center [55, 79] width 63 height 87
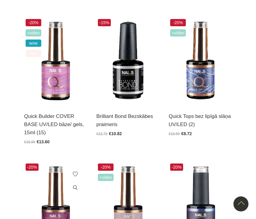
scroll to position [170, 0]
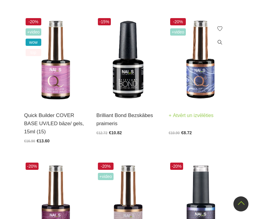
click at [189, 73] on img at bounding box center [200, 60] width 63 height 87
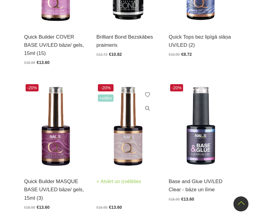
scroll to position [248, 0]
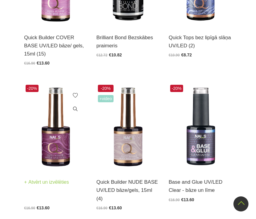
click at [62, 149] on img at bounding box center [55, 126] width 63 height 87
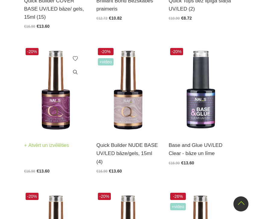
scroll to position [282, 0]
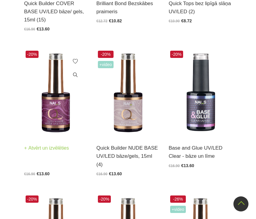
click at [58, 101] on img at bounding box center [55, 92] width 63 height 87
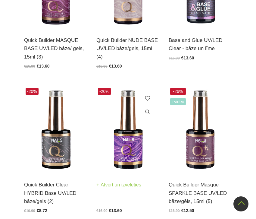
scroll to position [408, 0]
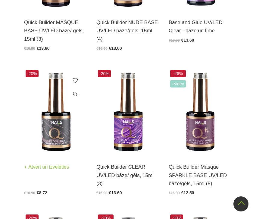
click at [52, 145] on img at bounding box center [55, 111] width 63 height 87
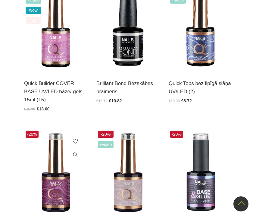
scroll to position [201, 0]
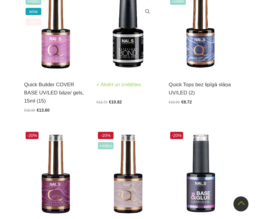
click at [127, 37] on img at bounding box center [127, 29] width 63 height 87
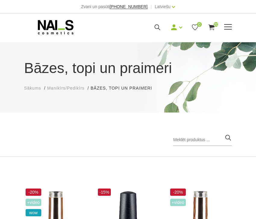
scroll to position [0, 0]
click at [215, 26] on span "20" at bounding box center [216, 24] width 5 height 5
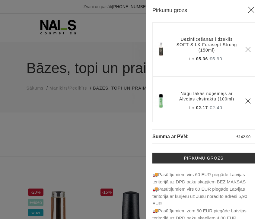
click at [122, 57] on div at bounding box center [130, 109] width 261 height 219
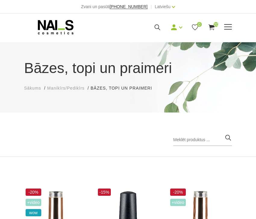
click at [228, 27] on span at bounding box center [228, 27] width 8 height 1
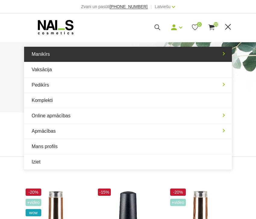
click at [158, 53] on link "Manikīrs" at bounding box center [128, 54] width 208 height 15
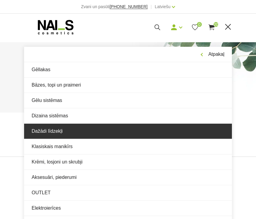
click at [110, 128] on link "Dažādi līdzekļi" at bounding box center [128, 131] width 208 height 15
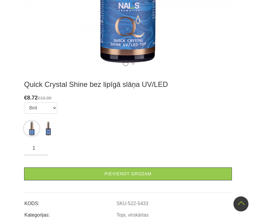
scroll to position [254, 0]
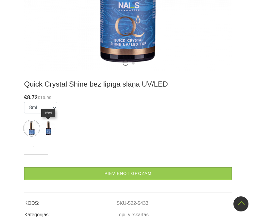
click at [48, 124] on img at bounding box center [48, 128] width 15 height 15
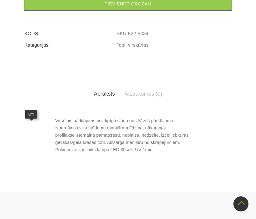
select select "5433"
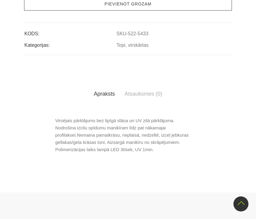
click at [53, 11] on link "Pievienot grozam" at bounding box center [128, 4] width 208 height 13
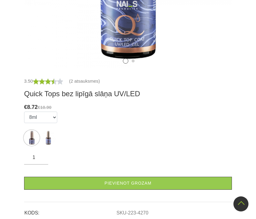
scroll to position [255, 0]
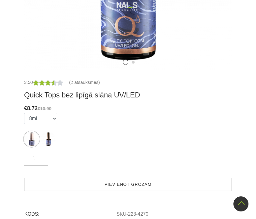
click at [59, 184] on link "Pievienot grozam" at bounding box center [128, 184] width 208 height 13
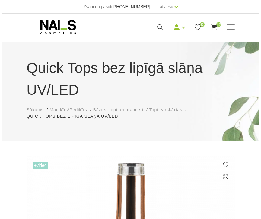
scroll to position [0, 0]
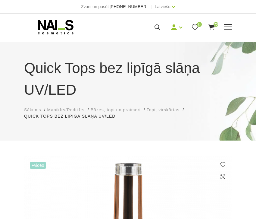
click at [213, 27] on icon at bounding box center [212, 28] width 8 height 8
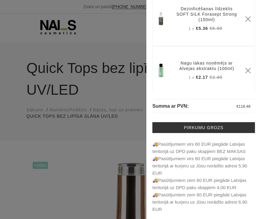
scroll to position [30, 0]
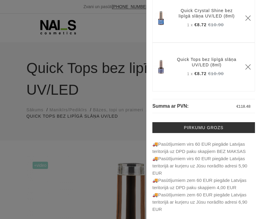
click at [245, 64] on icon "Delete" at bounding box center [248, 67] width 6 height 6
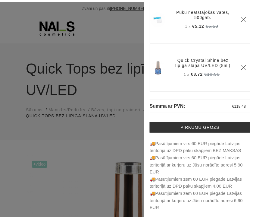
scroll to position [943, 0]
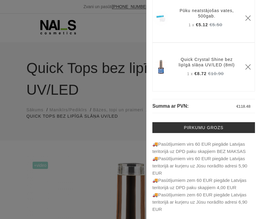
click at [106, 141] on div at bounding box center [130, 109] width 261 height 219
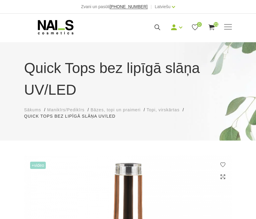
scroll to position [-1, 0]
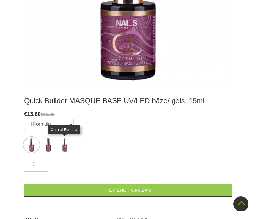
scroll to position [238, 0]
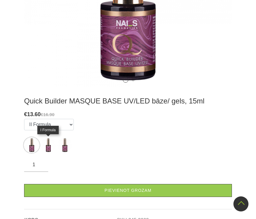
click at [50, 146] on img at bounding box center [48, 144] width 15 height 15
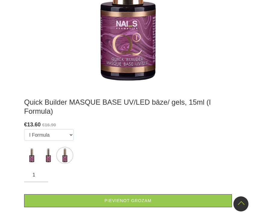
click at [36, 153] on label at bounding box center [31, 155] width 15 height 15
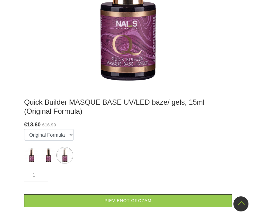
click at [29, 145] on ul "II Formula I Formula Original Formula" at bounding box center [49, 147] width 50 height 36
click at [28, 151] on img at bounding box center [31, 155] width 15 height 15
click at [43, 150] on img at bounding box center [48, 155] width 15 height 15
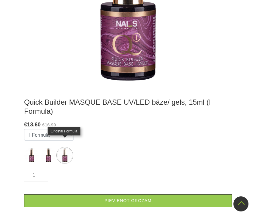
click at [59, 151] on img at bounding box center [64, 155] width 15 height 15
select select "3905"
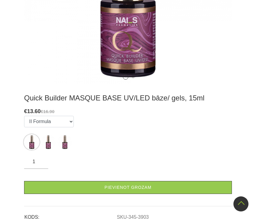
scroll to position [242, 0]
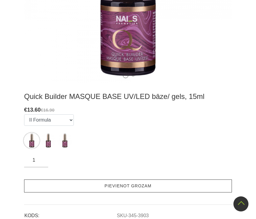
click at [77, 184] on link "Pievienot grozam" at bounding box center [128, 185] width 208 height 13
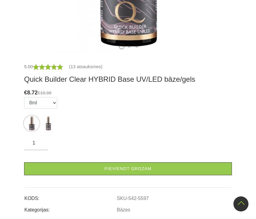
scroll to position [314, 0]
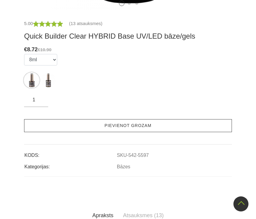
click at [65, 121] on link "Pievienot grozam" at bounding box center [128, 125] width 208 height 13
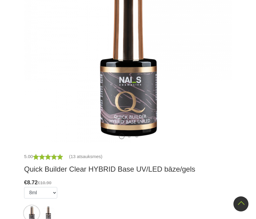
scroll to position [176, 0]
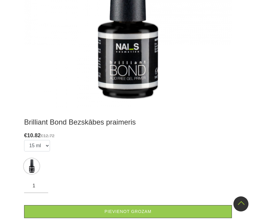
scroll to position [222, 0]
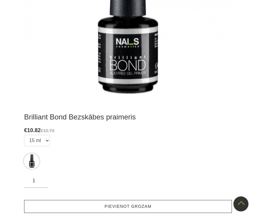
click at [97, 201] on link "Pievienot grozam" at bounding box center [128, 206] width 208 height 13
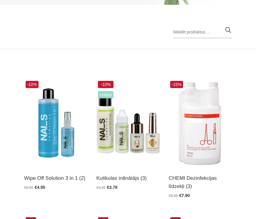
scroll to position [110, 0]
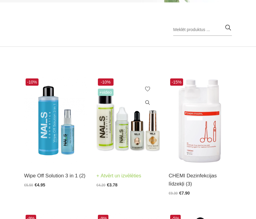
click at [110, 128] on img at bounding box center [127, 120] width 63 height 87
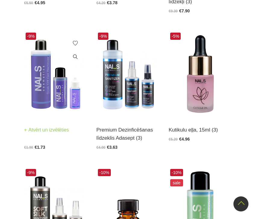
scroll to position [293, 0]
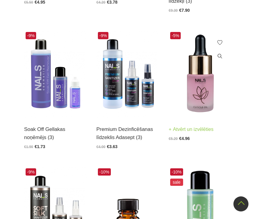
click at [199, 81] on img at bounding box center [200, 73] width 63 height 87
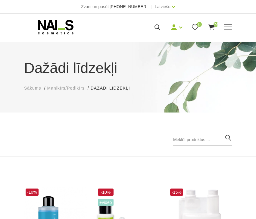
scroll to position [0, 0]
click at [224, 29] on div "Mani pasūtījumi Labot profilu Iziet 0 24" at bounding box center [169, 28] width 125 height 8
click at [229, 25] on span at bounding box center [228, 27] width 8 height 6
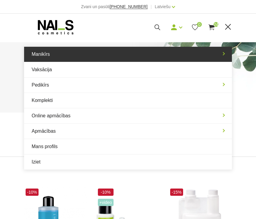
click at [158, 51] on link "Manikīrs" at bounding box center [128, 54] width 208 height 15
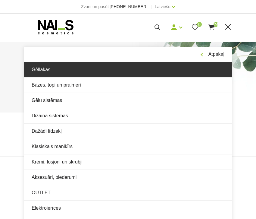
click at [122, 74] on link "Gēllakas" at bounding box center [128, 69] width 208 height 15
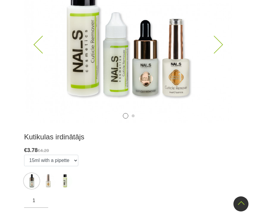
scroll to position [194, 0]
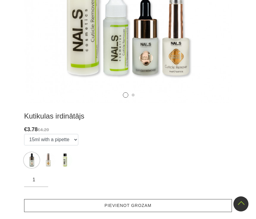
click at [86, 201] on link "Pievienot grozam" at bounding box center [128, 205] width 208 height 13
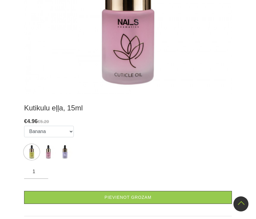
scroll to position [206, 0]
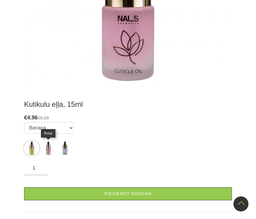
click at [50, 147] on img at bounding box center [48, 148] width 15 height 15
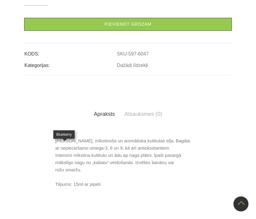
select select "6047"
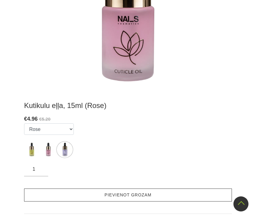
click at [66, 199] on link "Pievienot grozam" at bounding box center [128, 194] width 208 height 13
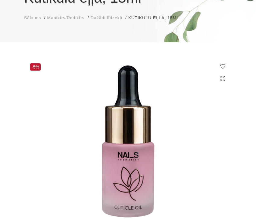
scroll to position [71, 0]
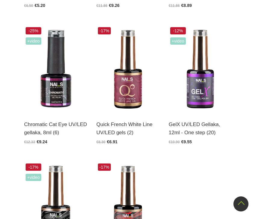
scroll to position [432, 0]
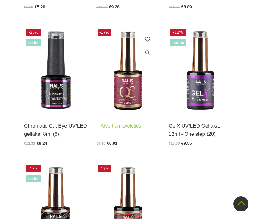
click at [118, 82] on img at bounding box center [127, 70] width 63 height 87
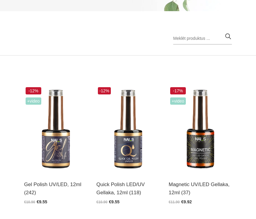
scroll to position [110, 0]
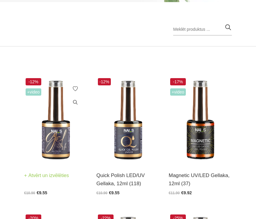
click at [46, 122] on img at bounding box center [55, 120] width 63 height 87
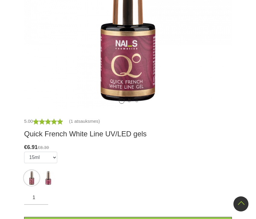
scroll to position [210, 0]
click at [51, 174] on img at bounding box center [48, 177] width 15 height 15
select select "4266"
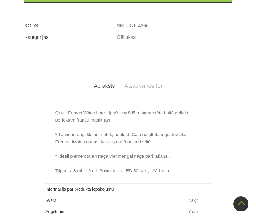
scroll to position [306, 0]
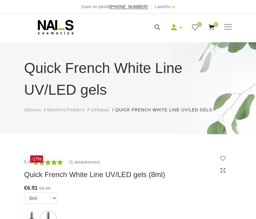
scroll to position [0, 0]
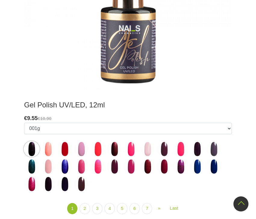
scroll to position [208, 0]
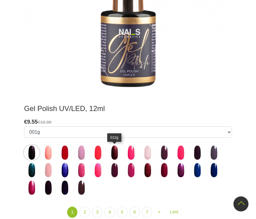
click at [116, 158] on img at bounding box center [114, 152] width 15 height 15
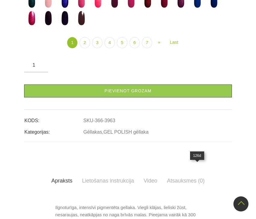
click at [199, 8] on img at bounding box center [197, 0] width 15 height 15
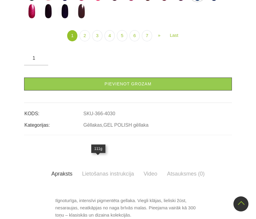
scroll to position [219, 0]
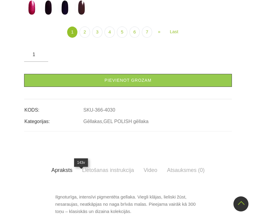
click at [80, 15] on img at bounding box center [81, 7] width 15 height 15
select select "4039"
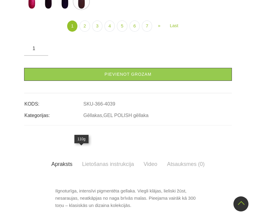
scroll to position [226, 0]
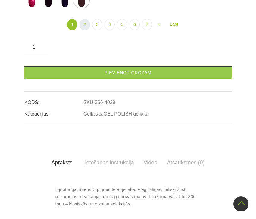
click at [83, 30] on link "2" at bounding box center [85, 24] width 10 height 11
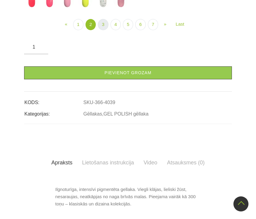
click at [102, 30] on link "3" at bounding box center [103, 24] width 10 height 11
click at [103, 8] on img at bounding box center [103, -1] width 15 height 15
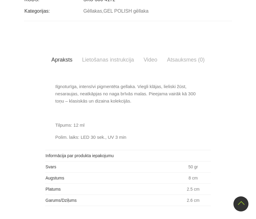
scroll to position [333, 0]
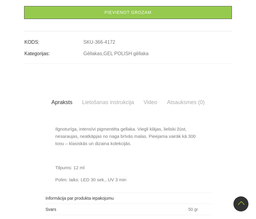
scroll to position [277, 0]
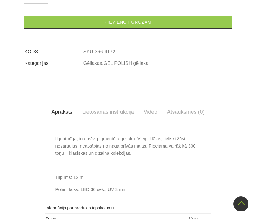
select select "4140"
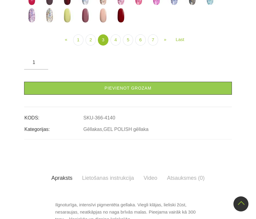
scroll to position [213, 0]
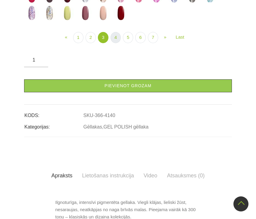
click at [115, 43] on link "4" at bounding box center [116, 37] width 10 height 11
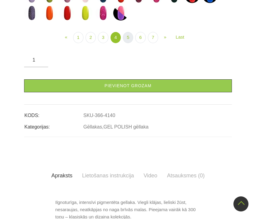
click at [127, 43] on link "5" at bounding box center [128, 37] width 10 height 11
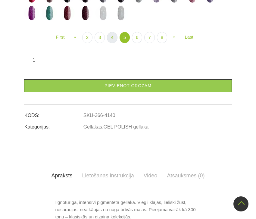
click at [113, 43] on link "4" at bounding box center [112, 37] width 10 height 11
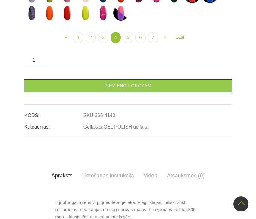
select select "4196"
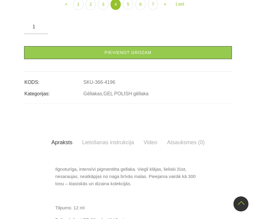
scroll to position [254, 0]
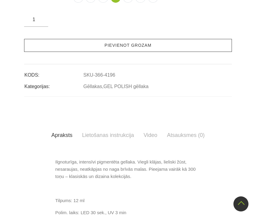
click at [149, 52] on link "Pievienot grozam" at bounding box center [128, 45] width 208 height 13
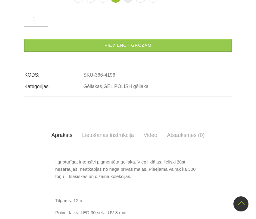
select select "5761"
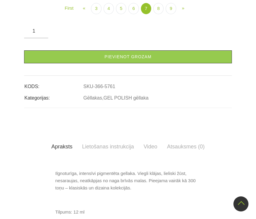
scroll to position [244, 0]
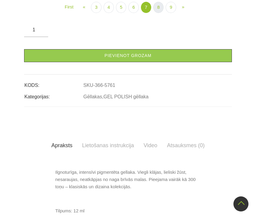
click at [162, 13] on link "8" at bounding box center [158, 7] width 10 height 11
click at [145, 13] on link "7" at bounding box center [146, 7] width 10 height 11
select select "5585"
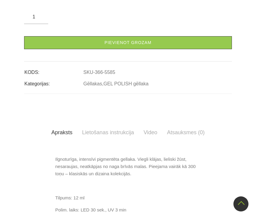
scroll to position [256, 0]
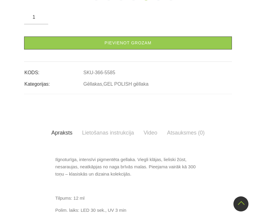
select select "6025"
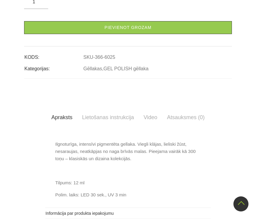
select select "6439"
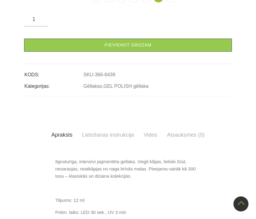
select select "6025"
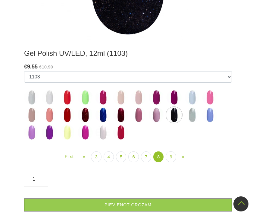
scroll to position [265, 0]
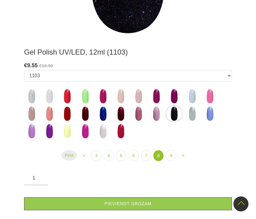
click at [73, 155] on link "First" at bounding box center [69, 155] width 16 height 11
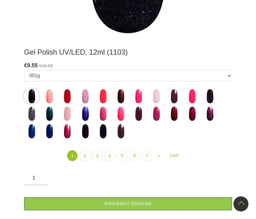
click at [84, 128] on img at bounding box center [85, 131] width 15 height 15
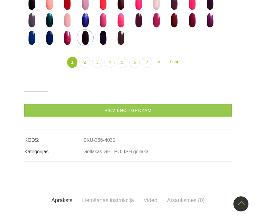
scroll to position [191, 0]
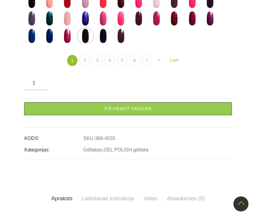
click at [104, 43] on img at bounding box center [103, 35] width 15 height 15
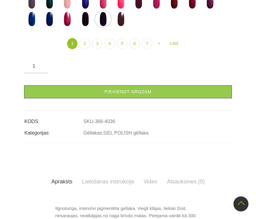
scroll to position [207, 0]
select select "3994"
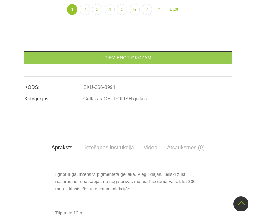
scroll to position [242, 0]
click at [84, 15] on link "2" at bounding box center [85, 9] width 10 height 11
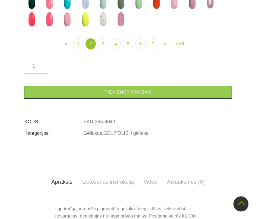
scroll to position [207, 0]
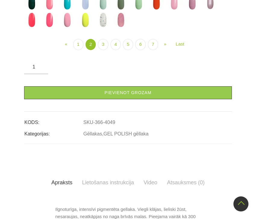
select select "4065"
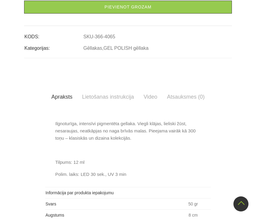
scroll to position [292, 0]
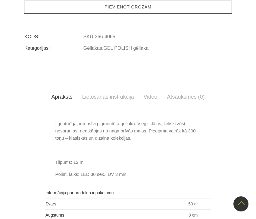
click at [171, 14] on link "Pievienot grozam" at bounding box center [128, 7] width 208 height 13
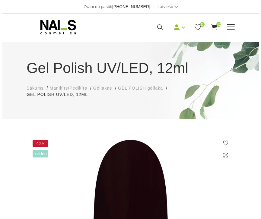
scroll to position [0, 0]
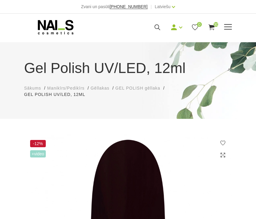
click at [212, 23] on div "Manikīrs Gēllakas Bāzes, topi un praimeri Gēlu sistēmas Dizaina sistēmas Dažādi…" at bounding box center [128, 27] width 208 height 15
click at [213, 26] on use at bounding box center [212, 27] width 6 height 6
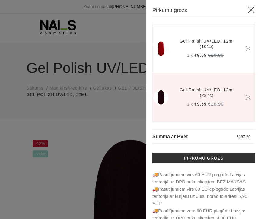
scroll to position [1359, 0]
click at [245, 3] on icon "Delete" at bounding box center [248, 0] width 6 height 6
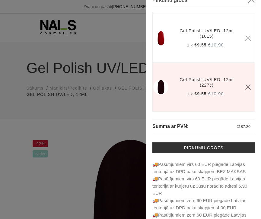
scroll to position [10, 0]
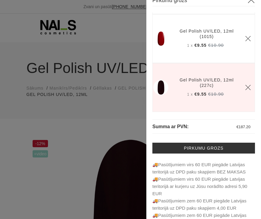
click at [120, 122] on div at bounding box center [130, 109] width 261 height 219
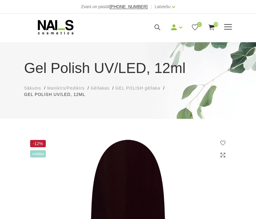
click at [214, 23] on span "29" at bounding box center [216, 24] width 5 height 5
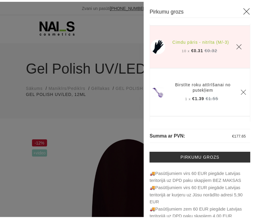
scroll to position [712, 0]
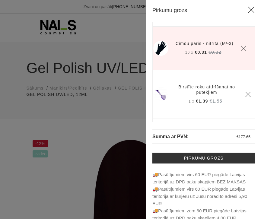
click at [185, 55] on span "10 x" at bounding box center [189, 52] width 8 height 4
click at [186, 55] on span "10 x" at bounding box center [189, 52] width 8 height 4
click at [240, 51] on icon "Delete" at bounding box center [243, 48] width 6 height 6
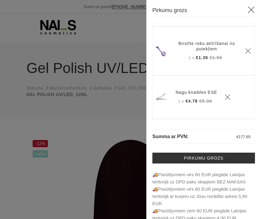
click at [116, 103] on div at bounding box center [130, 109] width 261 height 219
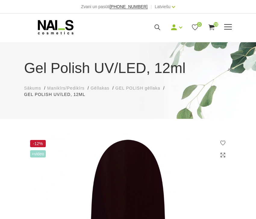
click at [228, 25] on span at bounding box center [228, 27] width 8 height 6
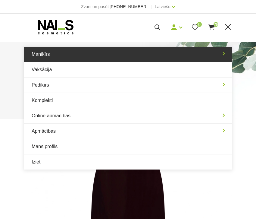
click at [131, 57] on link "Manikīrs" at bounding box center [128, 54] width 208 height 15
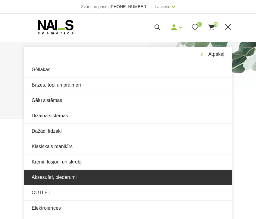
click at [120, 172] on link "Aksesuāri, piederumi" at bounding box center [128, 177] width 208 height 15
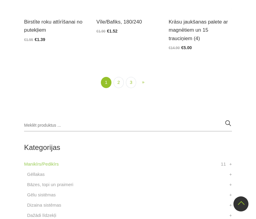
scroll to position [1221, 0]
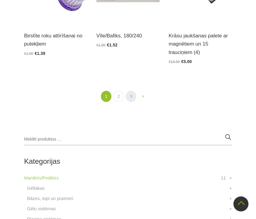
click at [131, 96] on link "3" at bounding box center [131, 96] width 10 height 11
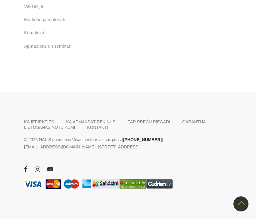
scroll to position [1129, 0]
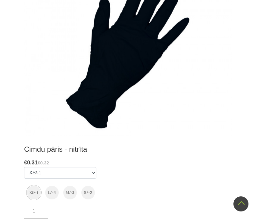
scroll to position [162, 0]
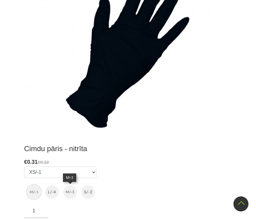
click at [68, 195] on img at bounding box center [70, 192] width 14 height 14
select select "6397"
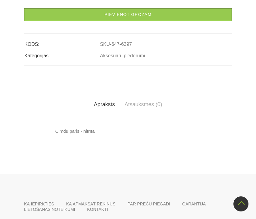
scroll to position [215, 0]
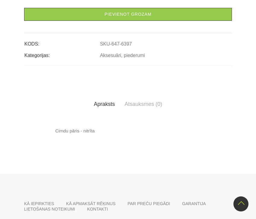
type input "2"
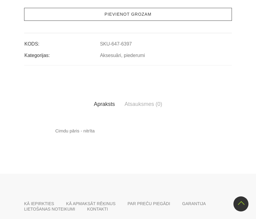
click at [69, 21] on link "Pievienot grozam" at bounding box center [128, 14] width 208 height 13
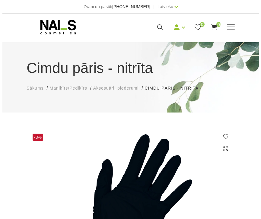
scroll to position [0, 0]
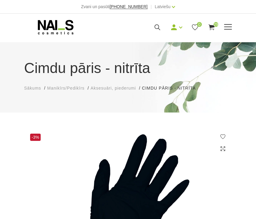
click at [209, 27] on icon at bounding box center [212, 28] width 8 height 8
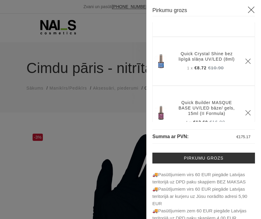
scroll to position [937, 0]
